Goal: Transaction & Acquisition: Book appointment/travel/reservation

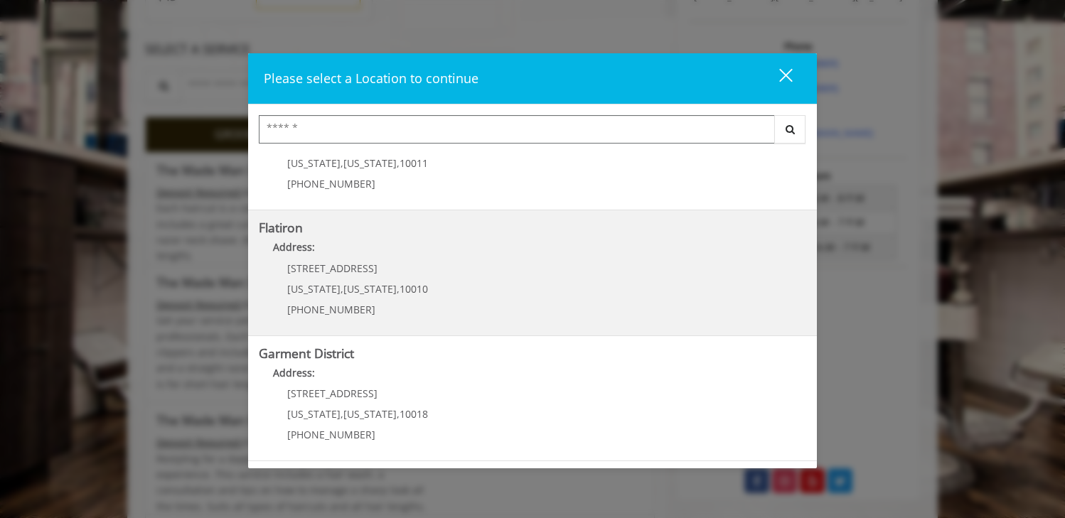
scroll to position [314, 0]
click at [540, 250] on "Address:" at bounding box center [533, 253] width 548 height 23
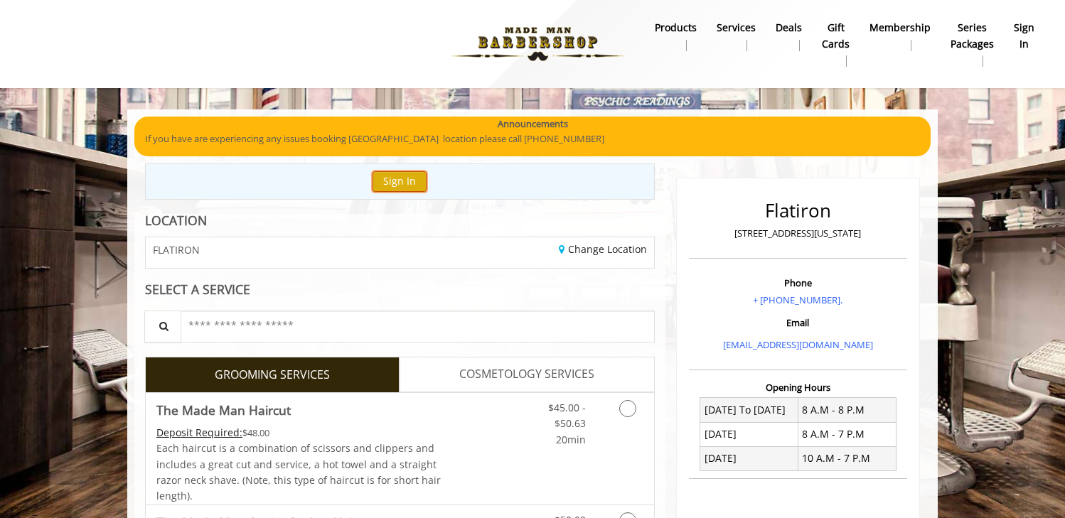
click at [385, 186] on button "Sign In" at bounding box center [400, 181] width 54 height 21
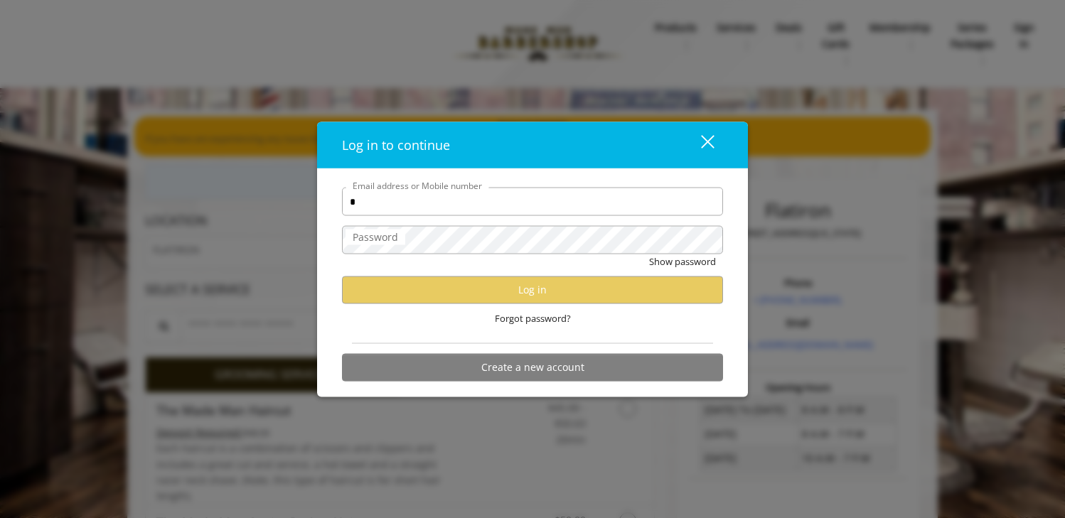
click at [395, 197] on input "*" at bounding box center [532, 202] width 381 height 28
click at [398, 197] on input "*" at bounding box center [532, 202] width 381 height 28
type input "**********"
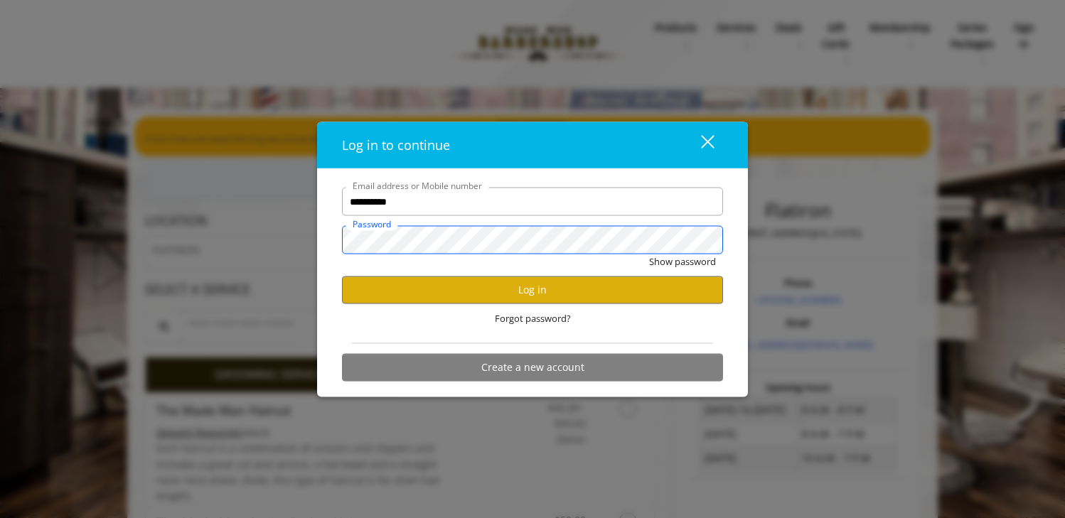
click at [649, 255] on button "Show password" at bounding box center [682, 262] width 67 height 15
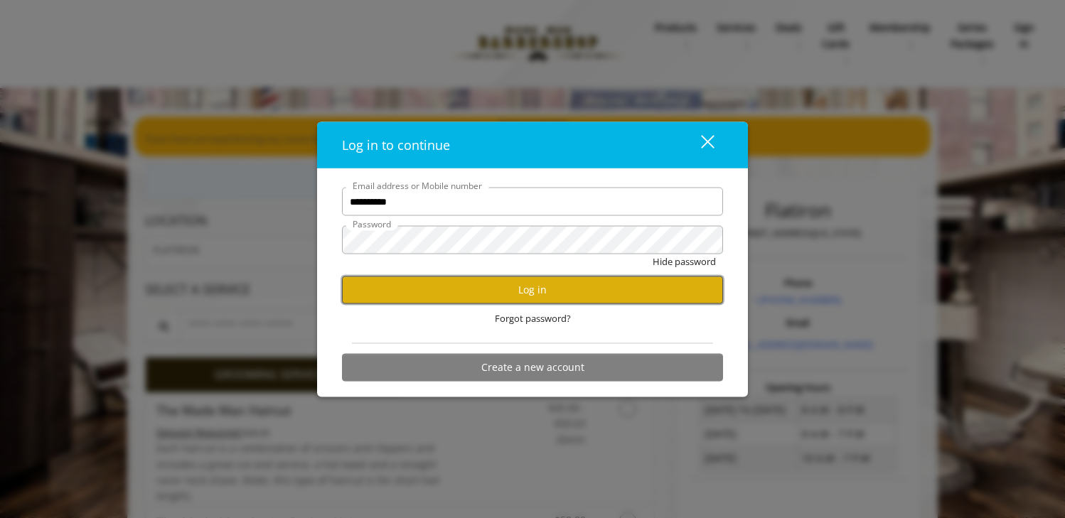
click at [421, 293] on button "Log in" at bounding box center [532, 290] width 381 height 28
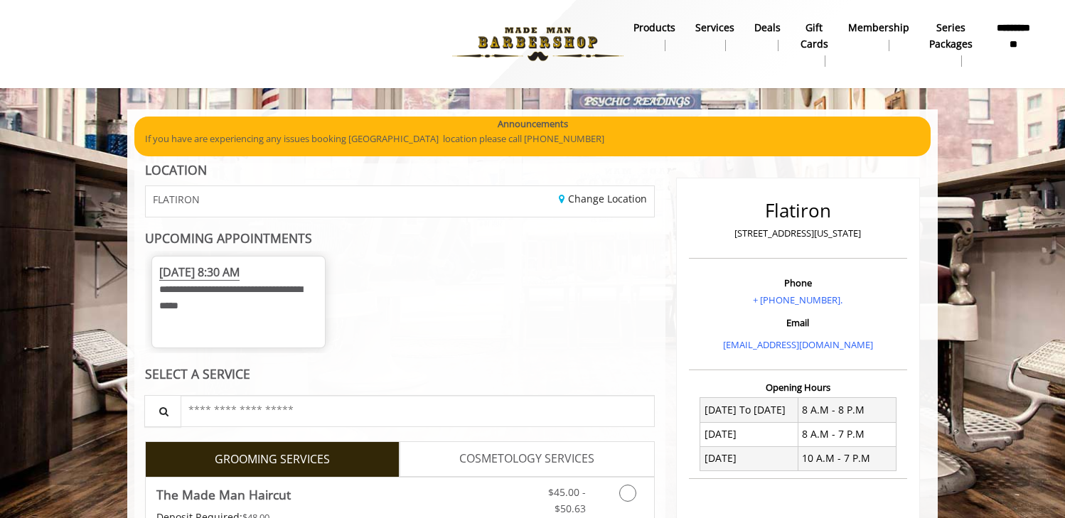
click at [436, 257] on div "**********" at bounding box center [400, 302] width 510 height 102
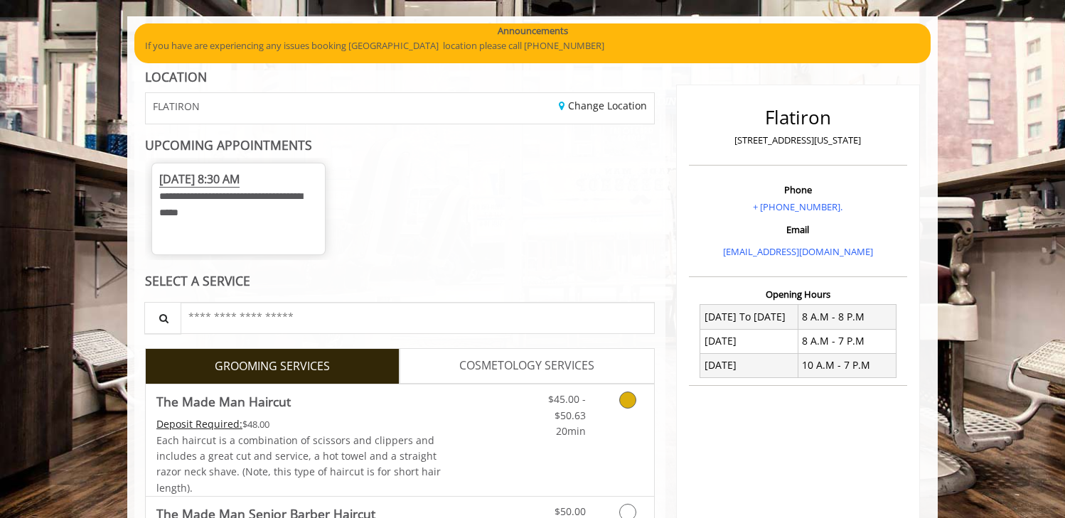
scroll to position [109, 0]
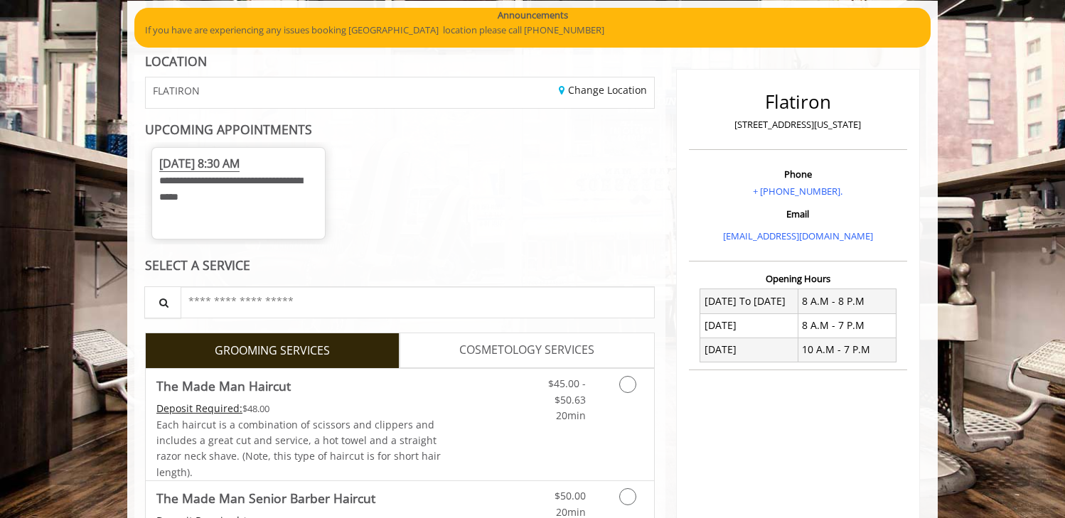
click at [240, 168] on span "[DATE] 8:30 AM" at bounding box center [199, 164] width 80 height 16
click at [240, 164] on span "[DATE] 8:30 AM" at bounding box center [199, 164] width 80 height 16
click at [251, 188] on div "**********" at bounding box center [238, 185] width 159 height 60
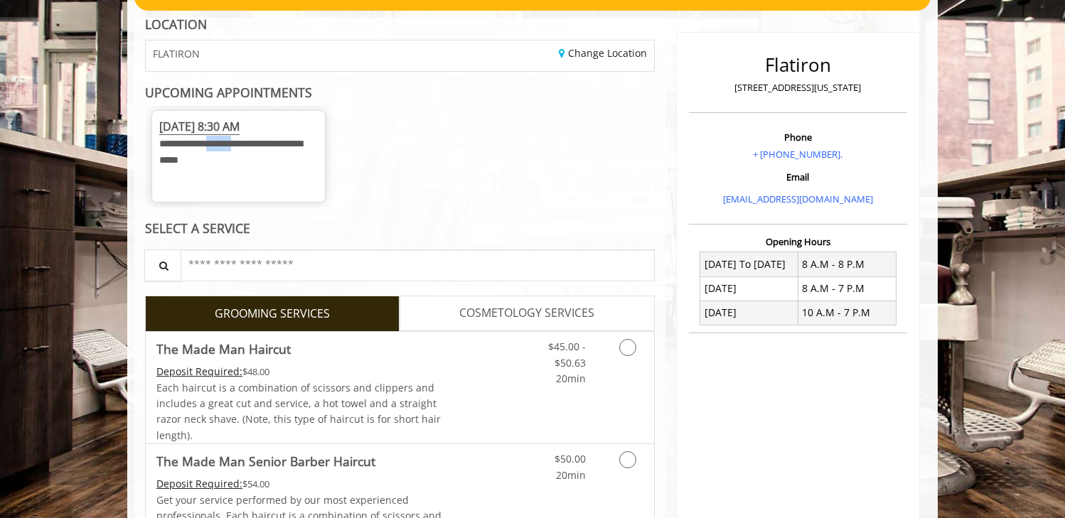
scroll to position [146, 0]
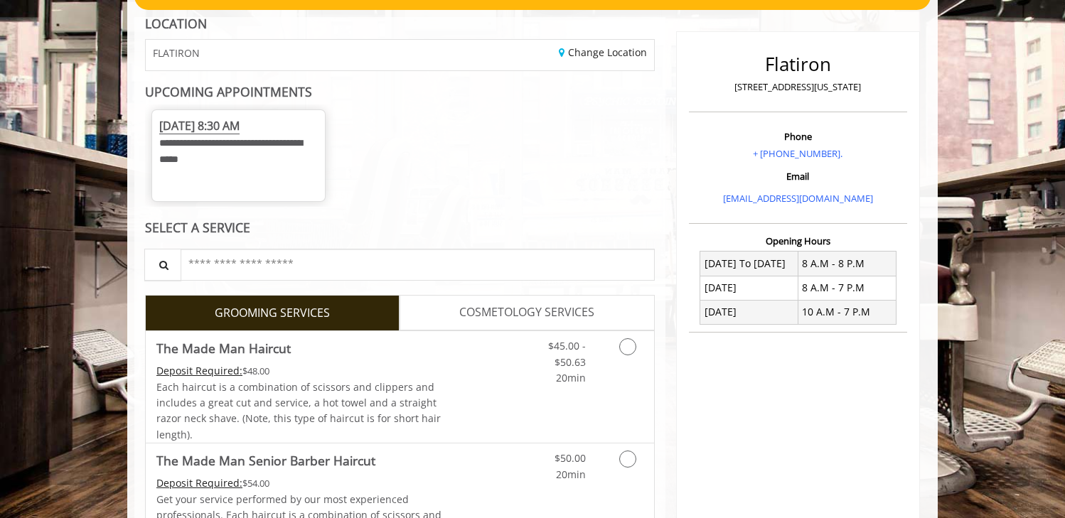
click at [223, 125] on span "Tue, Sep 23 2025 8:30 AM" at bounding box center [199, 126] width 80 height 16
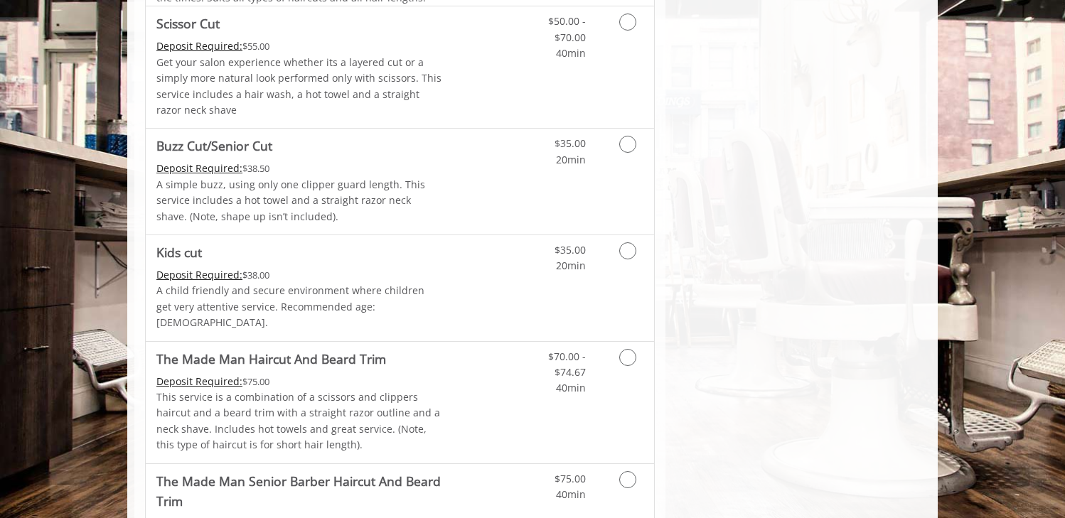
scroll to position [902, 0]
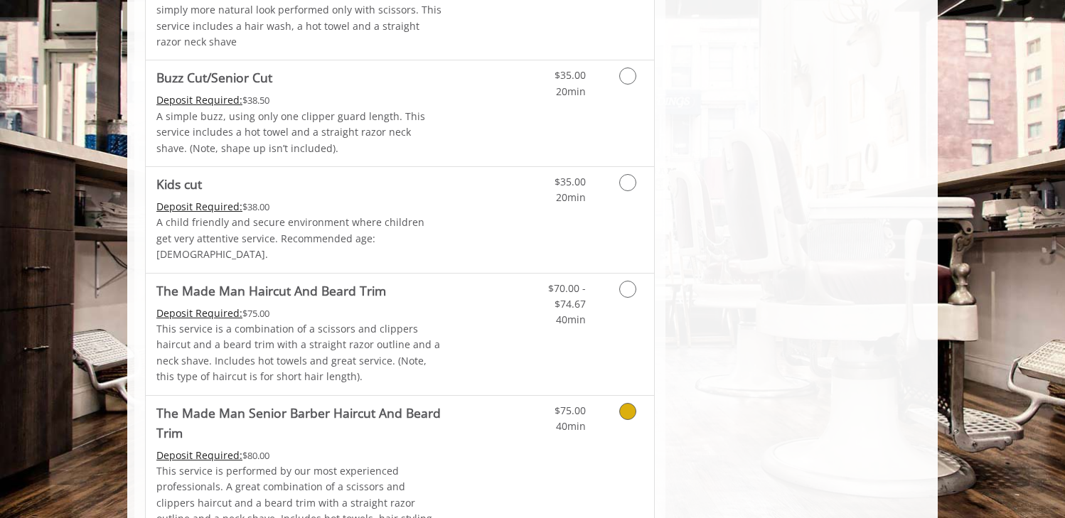
click at [641, 397] on link "Grooming services" at bounding box center [625, 415] width 36 height 39
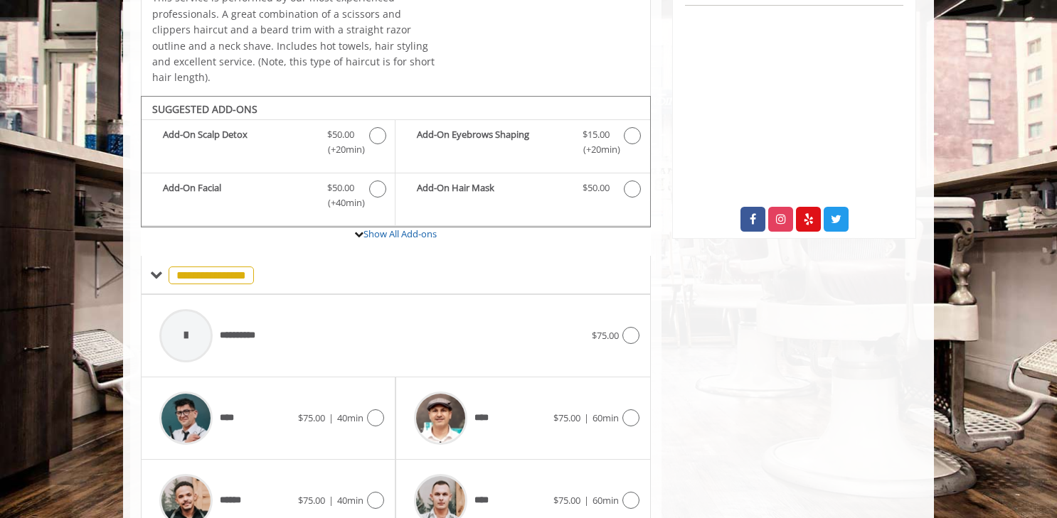
scroll to position [531, 0]
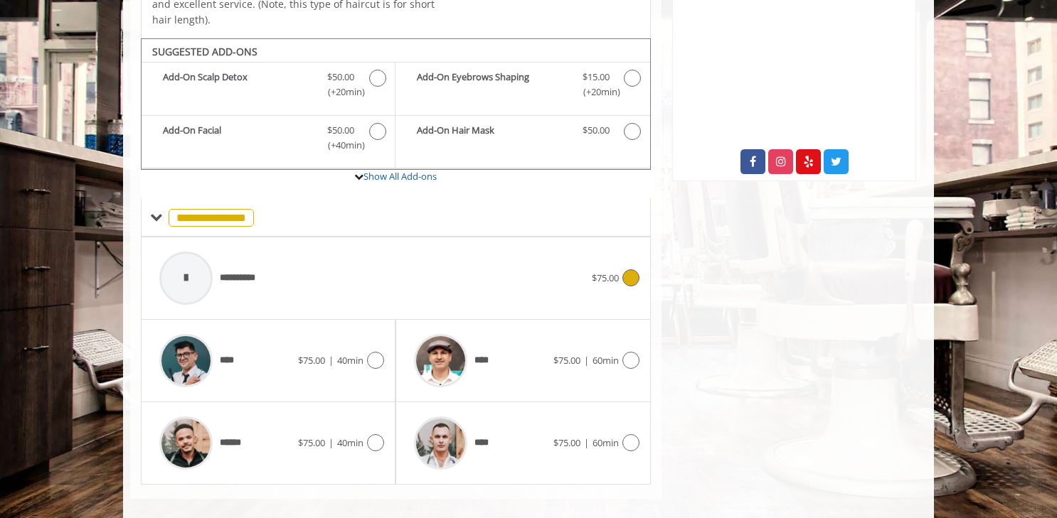
click at [368, 274] on div "**********" at bounding box center [371, 279] width 439 height 68
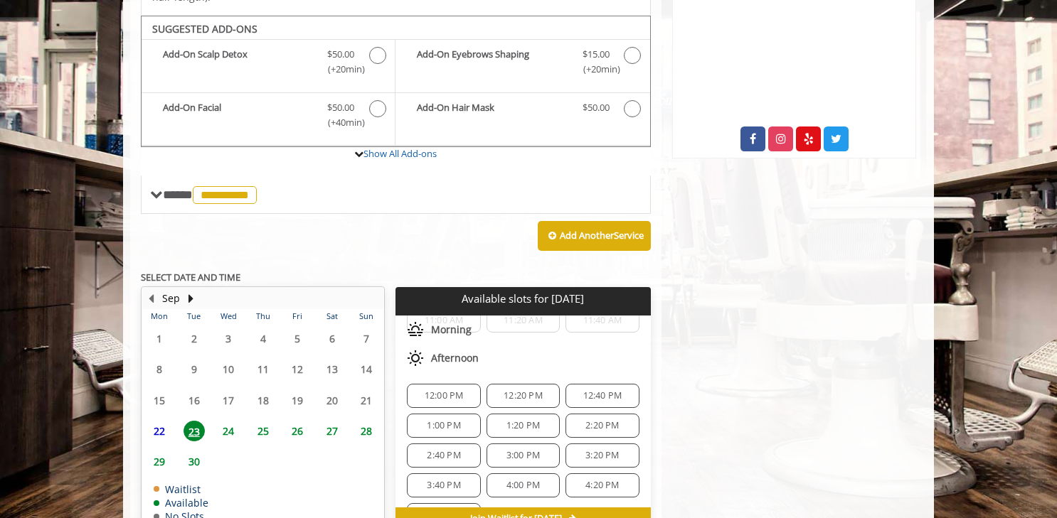
scroll to position [77, 0]
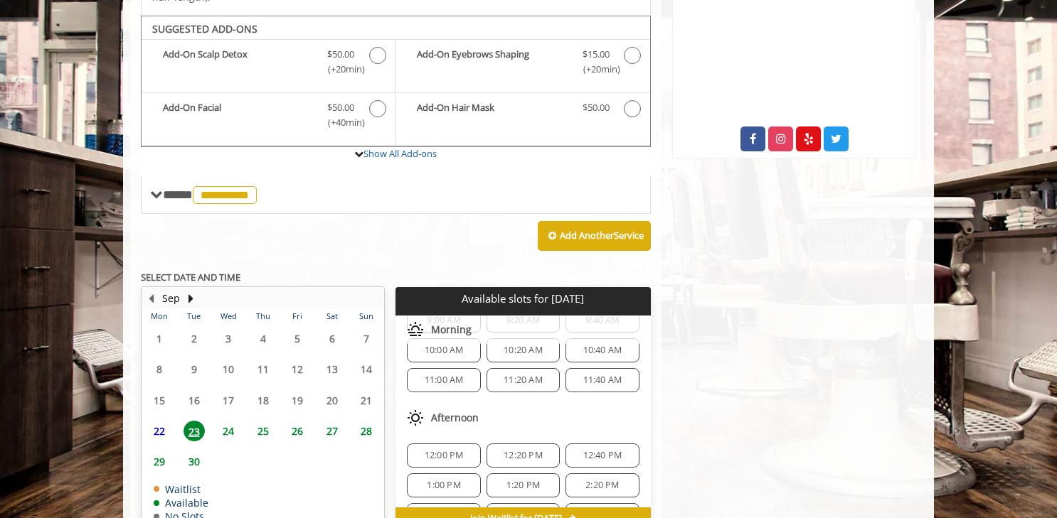
click at [461, 372] on div "11:00 AM" at bounding box center [443, 380] width 73 height 24
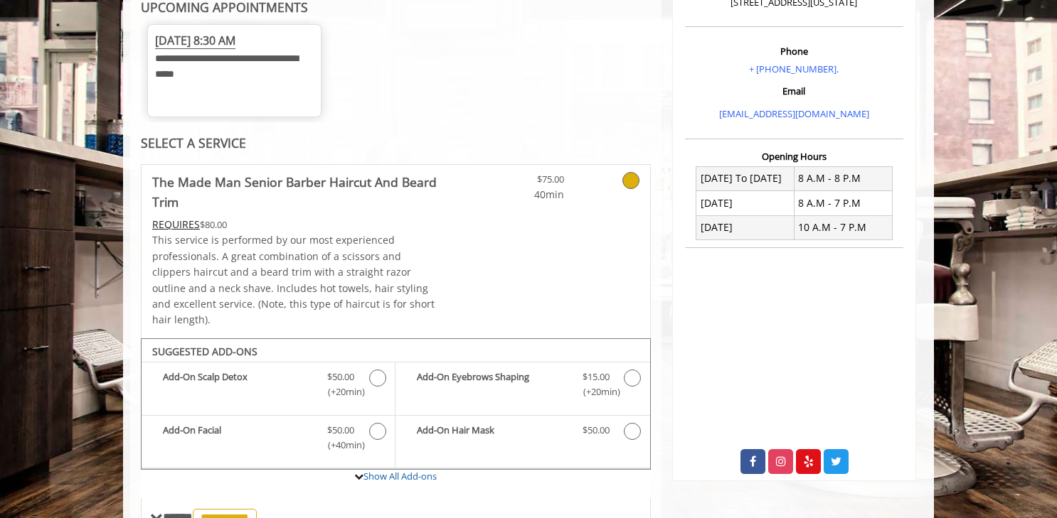
scroll to position [233, 0]
